Goal: Task Accomplishment & Management: Manage account settings

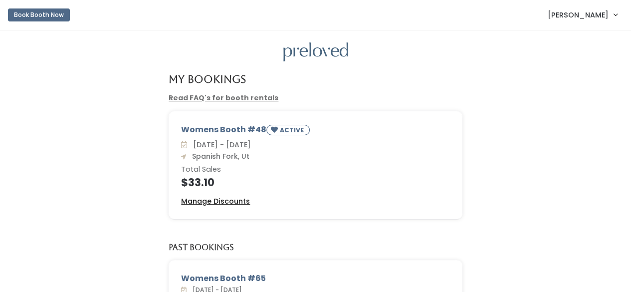
click at [223, 199] on u "Manage Discounts" at bounding box center [215, 201] width 69 height 10
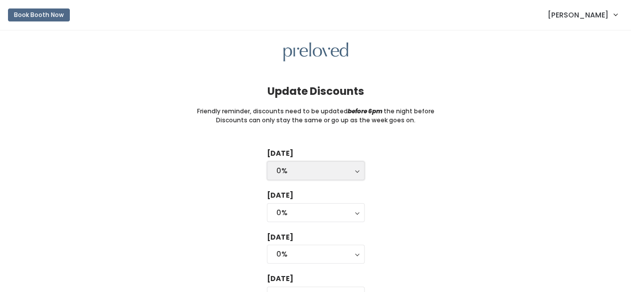
click at [298, 172] on div "0%" at bounding box center [315, 170] width 79 height 11
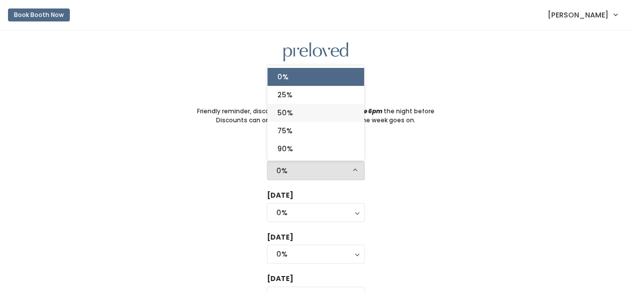
click at [291, 112] on span "50%" at bounding box center [284, 112] width 15 height 11
select select "50%"
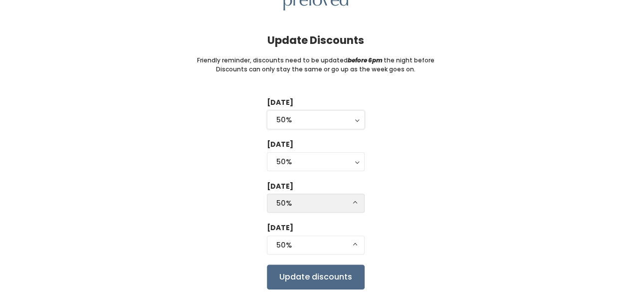
scroll to position [86, 0]
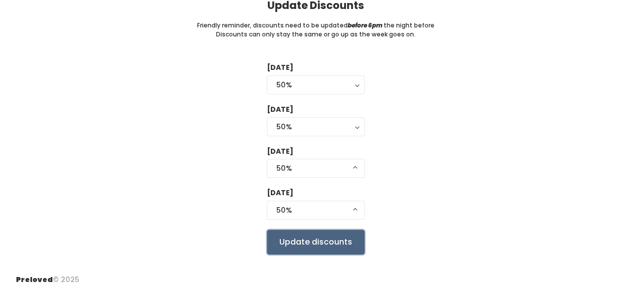
click at [301, 236] on input "Update discounts" at bounding box center [316, 241] width 98 height 25
